Goal: Transaction & Acquisition: Book appointment/travel/reservation

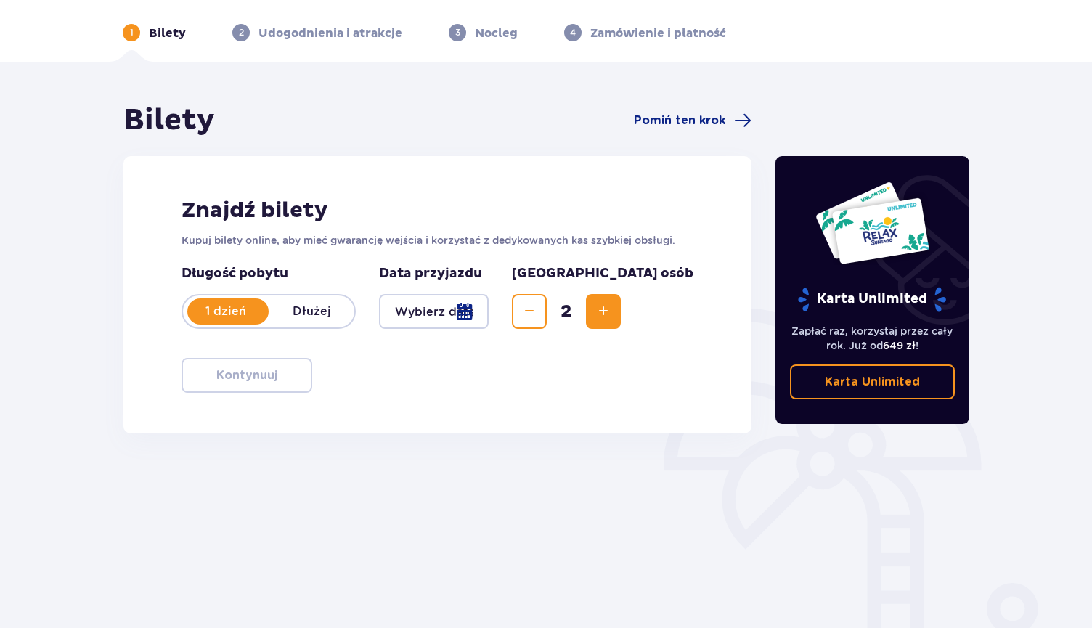
scroll to position [61, 0]
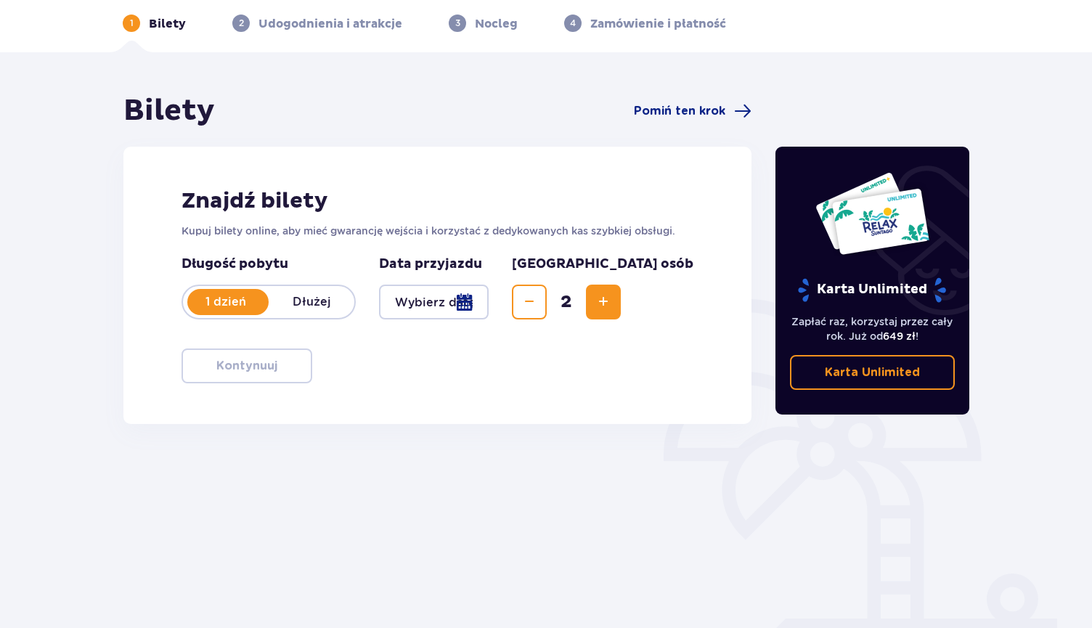
click at [489, 309] on div at bounding box center [434, 302] width 110 height 35
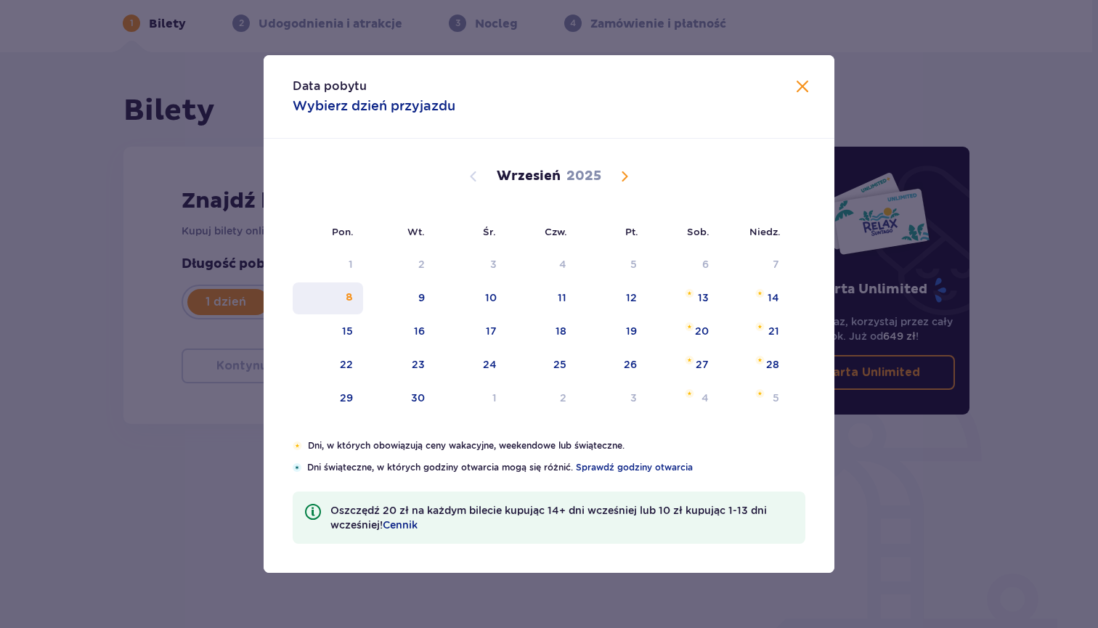
click at [350, 295] on div "8" at bounding box center [349, 297] width 7 height 15
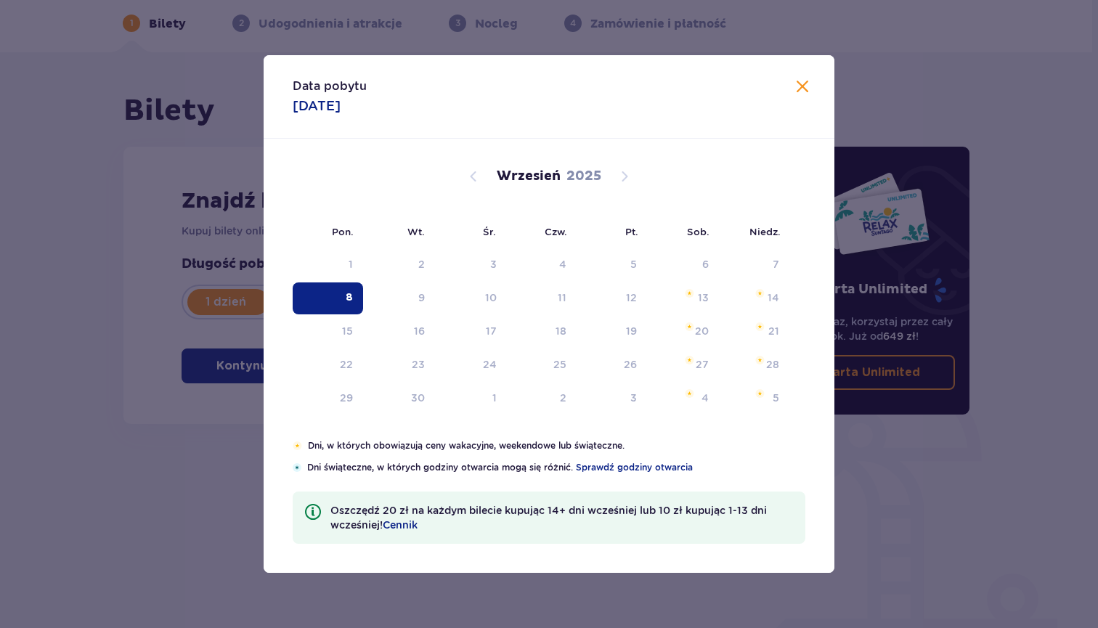
type input "[DATE]"
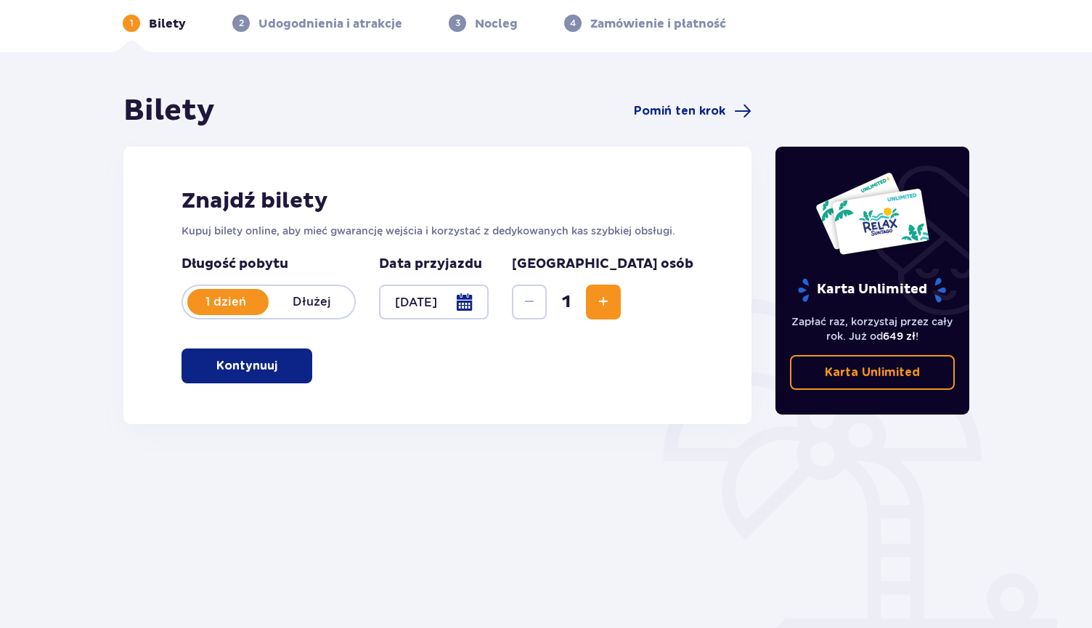
click at [256, 372] on p "Kontynuuj" at bounding box center [246, 366] width 61 height 16
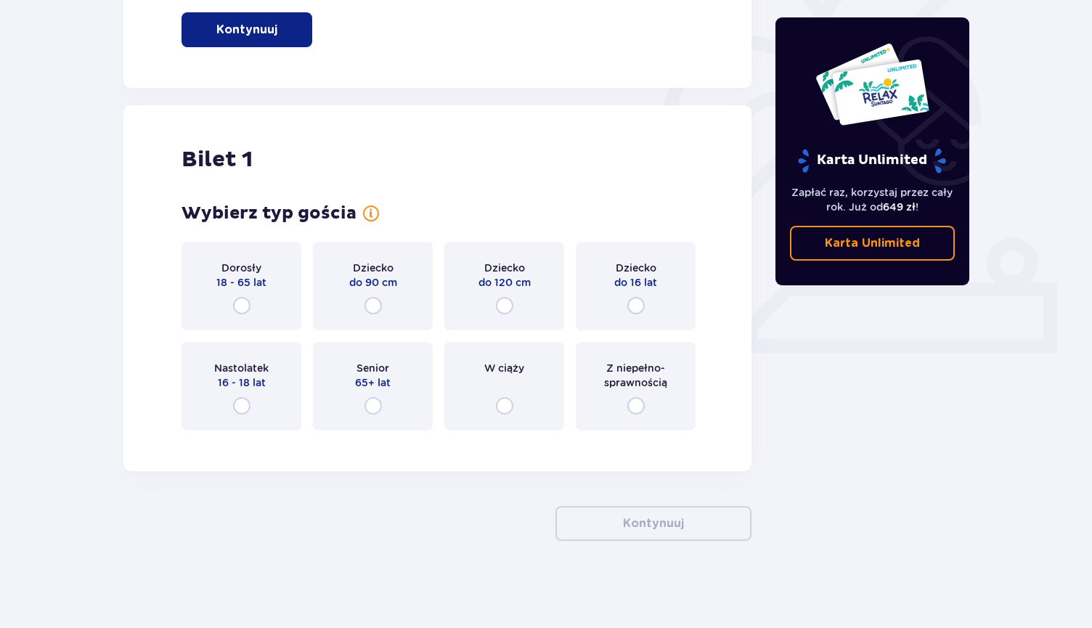
click at [253, 315] on div "Dorosły 18 - 65 lat" at bounding box center [242, 286] width 120 height 89
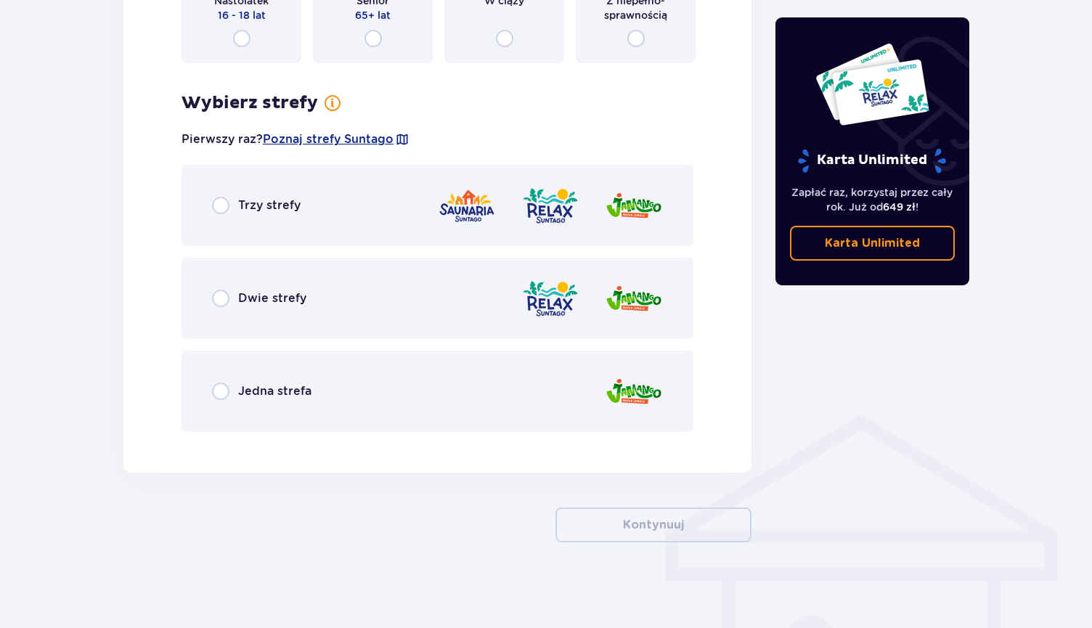
scroll to position [766, 0]
click at [225, 384] on input "radio" at bounding box center [220, 389] width 17 height 17
radio input "true"
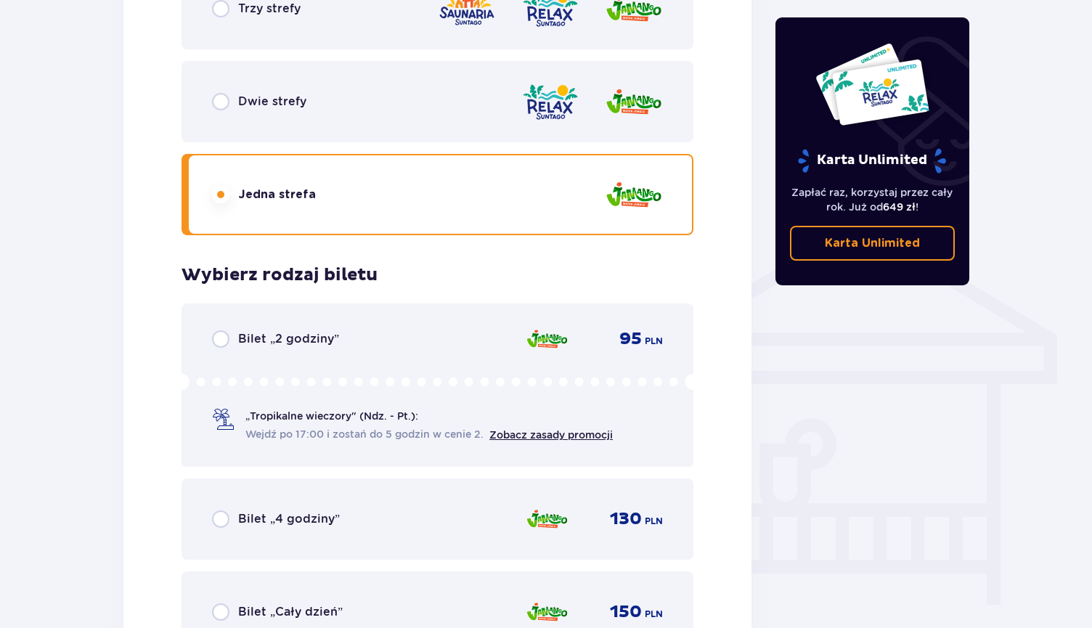
scroll to position [961, 0]
click at [219, 169] on div "Jedna strefa" at bounding box center [438, 195] width 512 height 81
click at [227, 95] on input "radio" at bounding box center [220, 102] width 17 height 17
radio input "true"
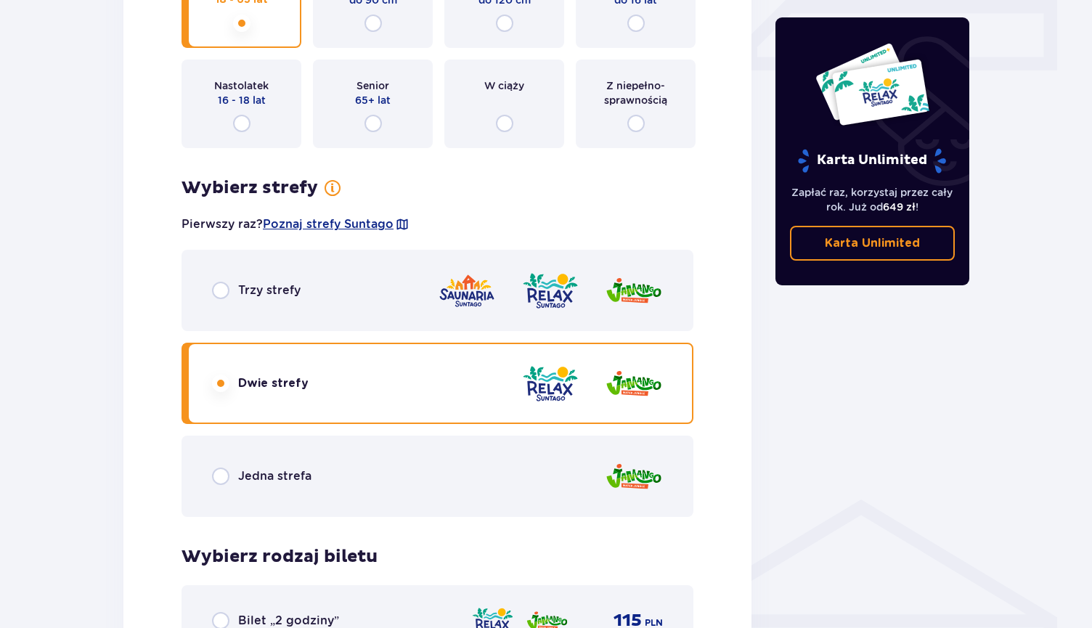
scroll to position [630, 0]
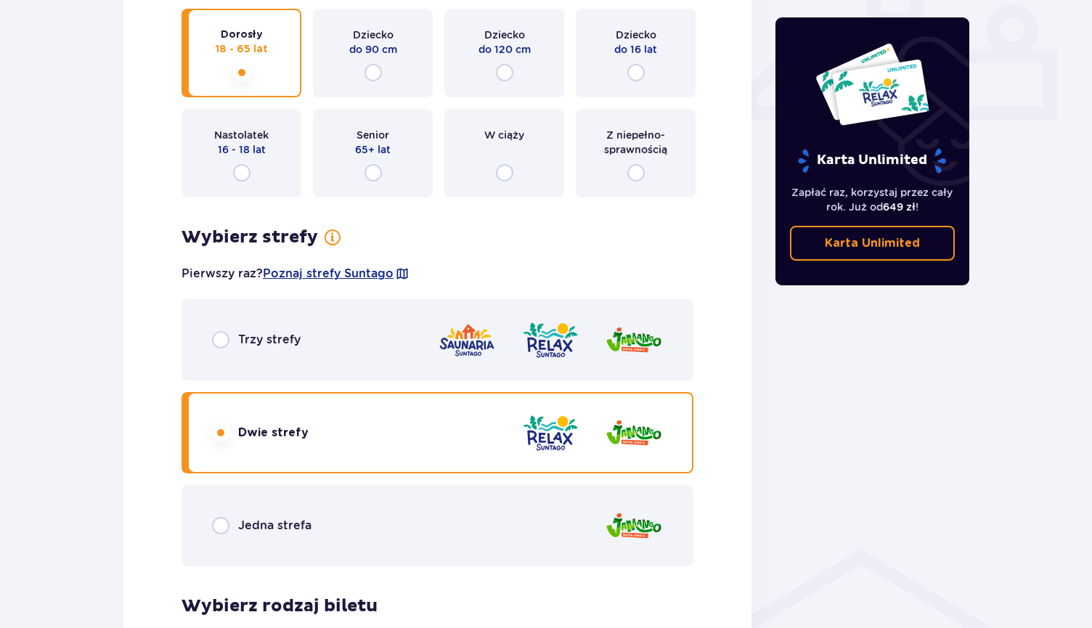
click at [219, 340] on input "radio" at bounding box center [220, 339] width 17 height 17
radio input "true"
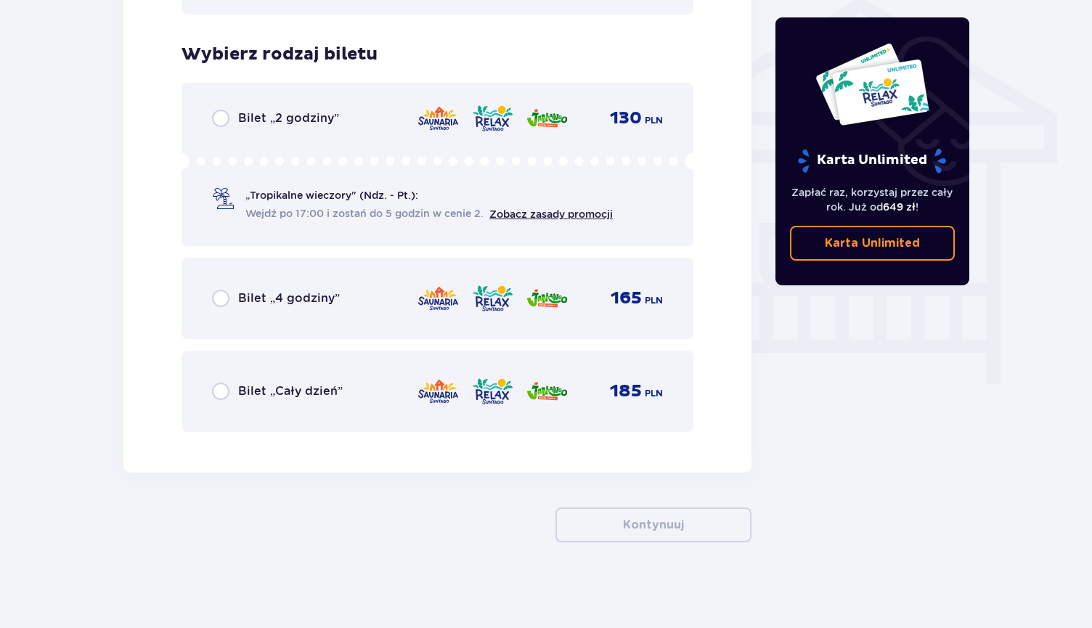
scroll to position [1184, 0]
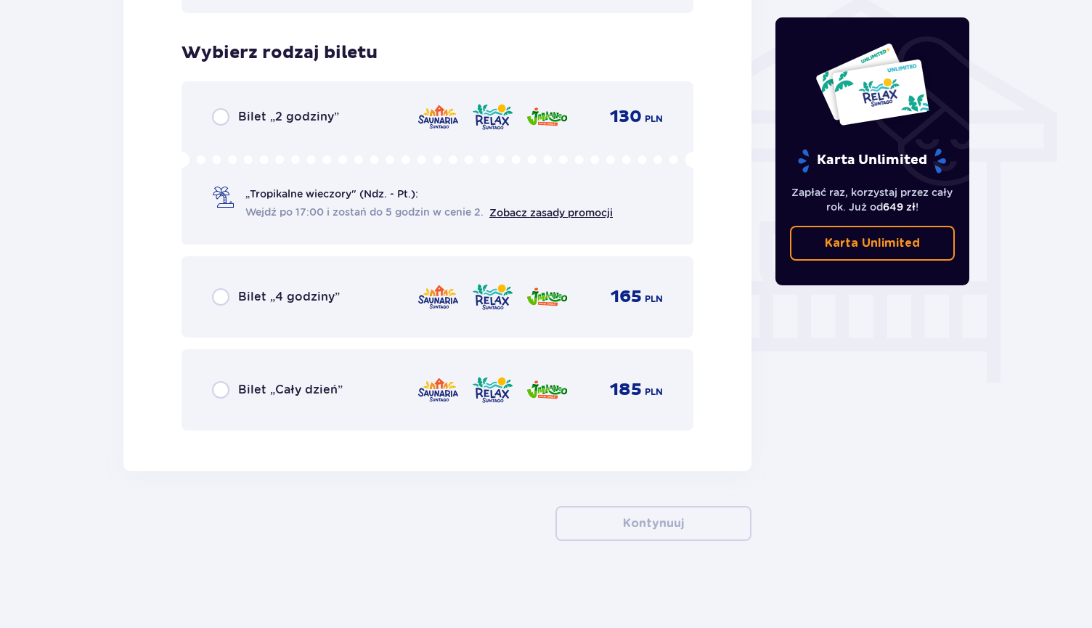
click at [224, 295] on input "radio" at bounding box center [220, 296] width 17 height 17
radio input "true"
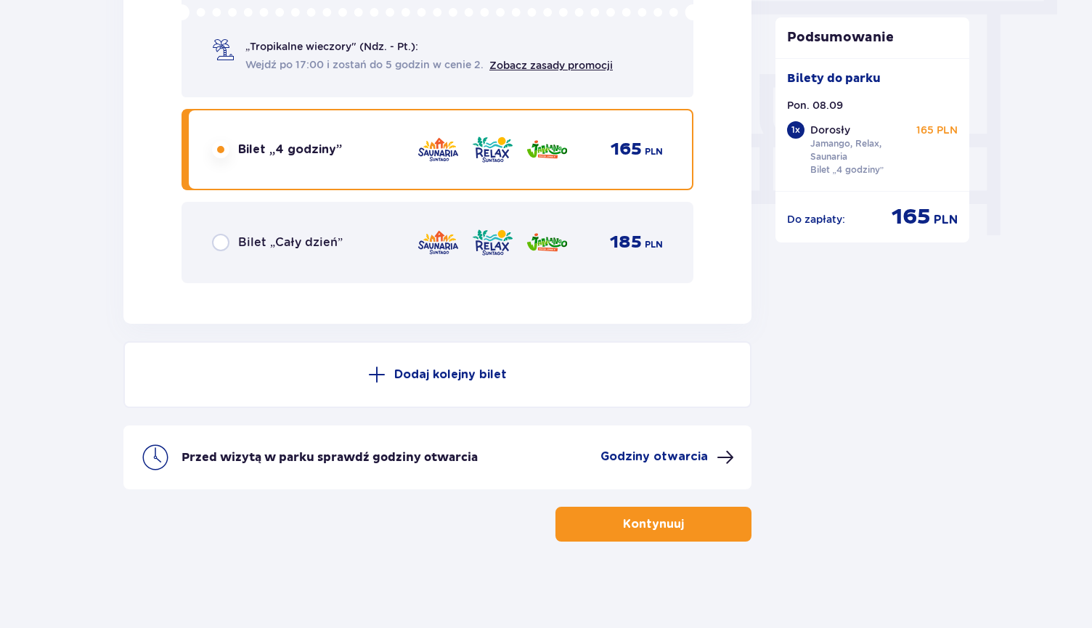
scroll to position [1332, 0]
